Goal: Task Accomplishment & Management: Use online tool/utility

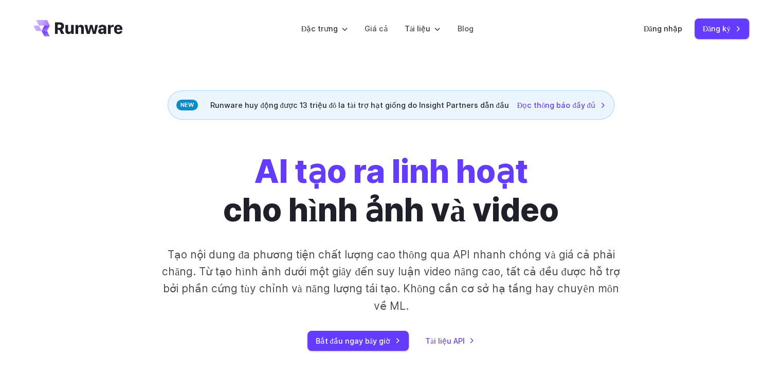
click at [373, 335] on font "Bắt đầu ngay bây giờ" at bounding box center [353, 341] width 75 height 12
click at [674, 32] on font "Đăng nhập" at bounding box center [663, 28] width 39 height 9
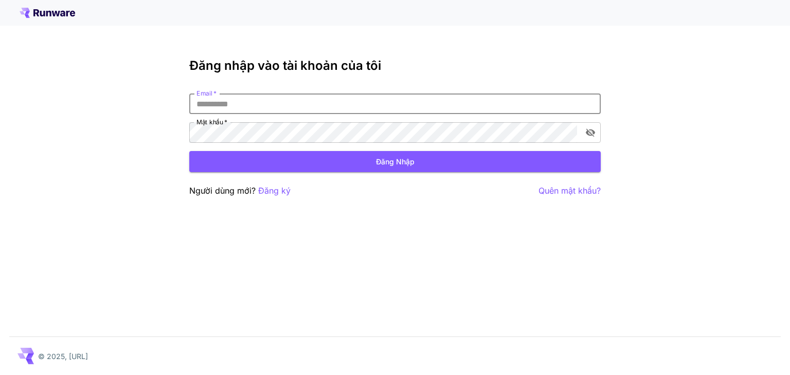
click at [278, 104] on input "Email   *" at bounding box center [394, 104] width 411 height 21
click at [267, 189] on font "Đăng ký" at bounding box center [274, 191] width 32 height 10
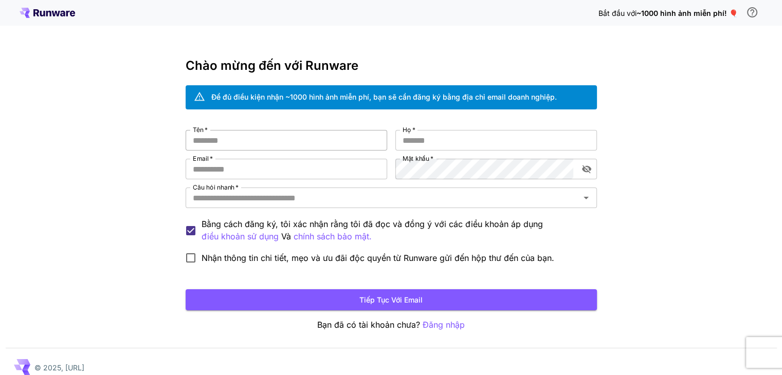
click at [247, 137] on input "Tên   *" at bounding box center [287, 140] width 202 height 21
type input "***"
click at [443, 132] on input "Họ   *" at bounding box center [496, 140] width 202 height 21
type input "****"
click at [262, 162] on input "Email   *" at bounding box center [287, 169] width 202 height 21
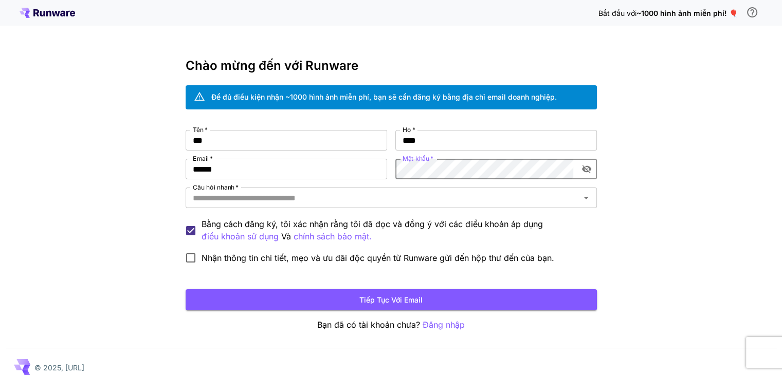
click at [583, 169] on icon "bật/tắt hiển thị mật khẩu" at bounding box center [585, 170] width 9 height 8
click at [402, 298] on font "Tiếp tục với email" at bounding box center [390, 300] width 63 height 9
click at [234, 169] on input "******" at bounding box center [287, 169] width 202 height 21
type input "**********"
click at [354, 291] on button "Tiếp tục với email" at bounding box center [391, 299] width 411 height 21
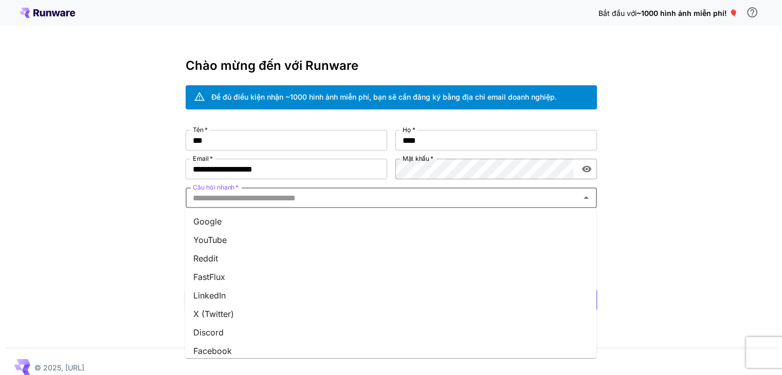
click at [278, 200] on input "Câu hỏi nhanh   *" at bounding box center [383, 198] width 388 height 14
click at [238, 223] on li "Google" at bounding box center [390, 221] width 411 height 19
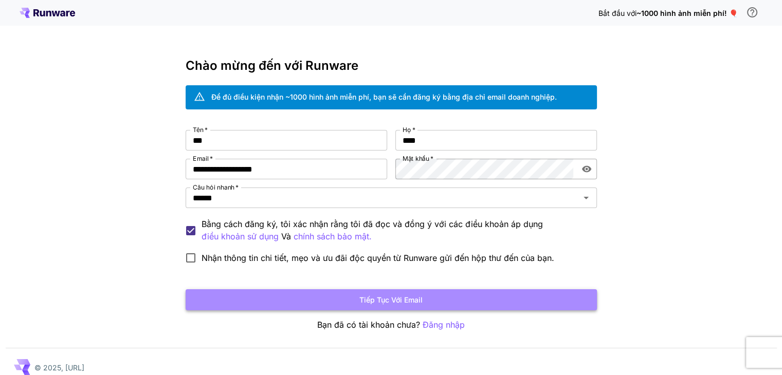
click at [384, 293] on button "Tiếp tục với email" at bounding box center [391, 299] width 411 height 21
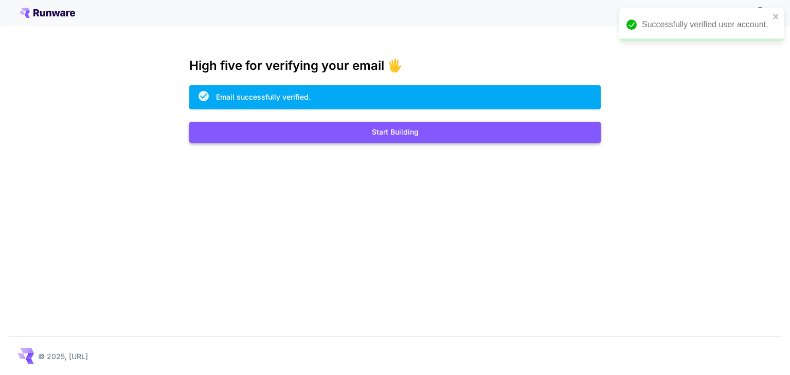
click at [381, 140] on button "Start Building" at bounding box center [394, 132] width 411 height 21
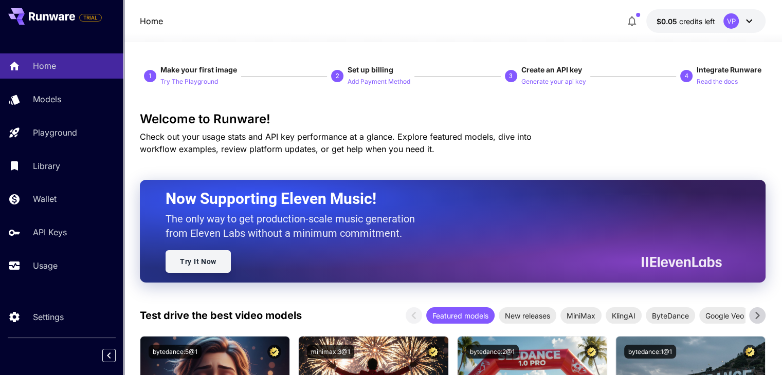
click at [192, 264] on link "Try It Now" at bounding box center [198, 261] width 65 height 23
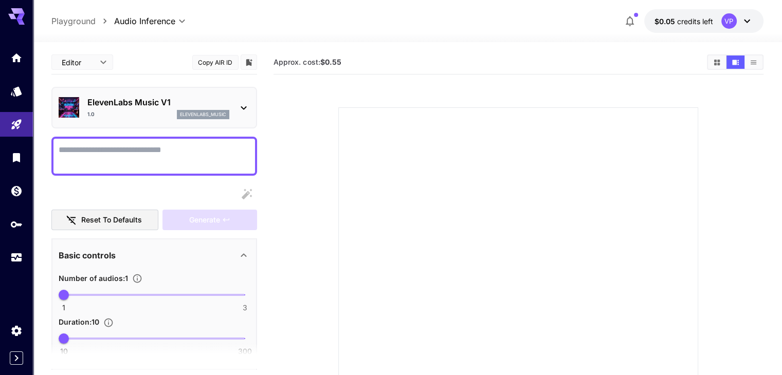
drag, startPoint x: 132, startPoint y: 142, endPoint x: 110, endPoint y: 153, distance: 24.4
click at [110, 153] on textarea "Display cost in response" at bounding box center [154, 156] width 191 height 25
click at [478, 165] on div at bounding box center [518, 287] width 360 height 360
click at [4, 54] on link at bounding box center [16, 57] width 33 height 25
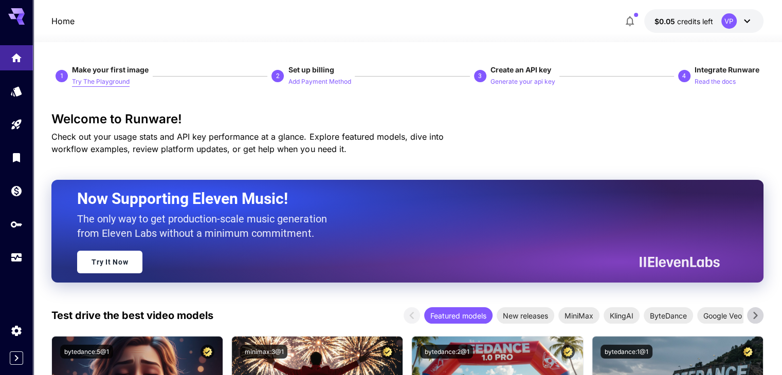
click at [90, 81] on p "Try The Playground" at bounding box center [101, 82] width 58 height 10
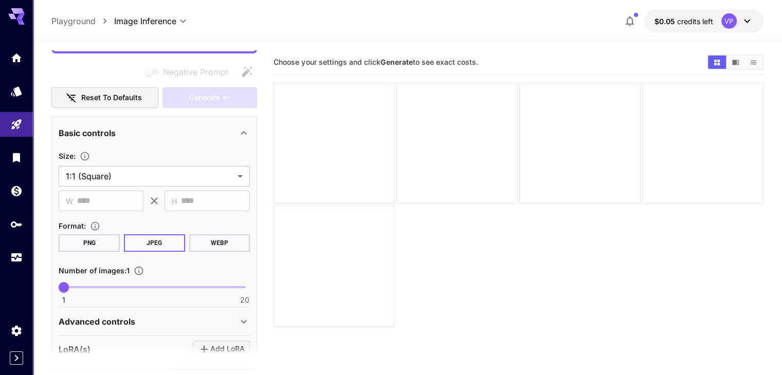
scroll to position [49, 0]
